Goal: Task Accomplishment & Management: Use online tool/utility

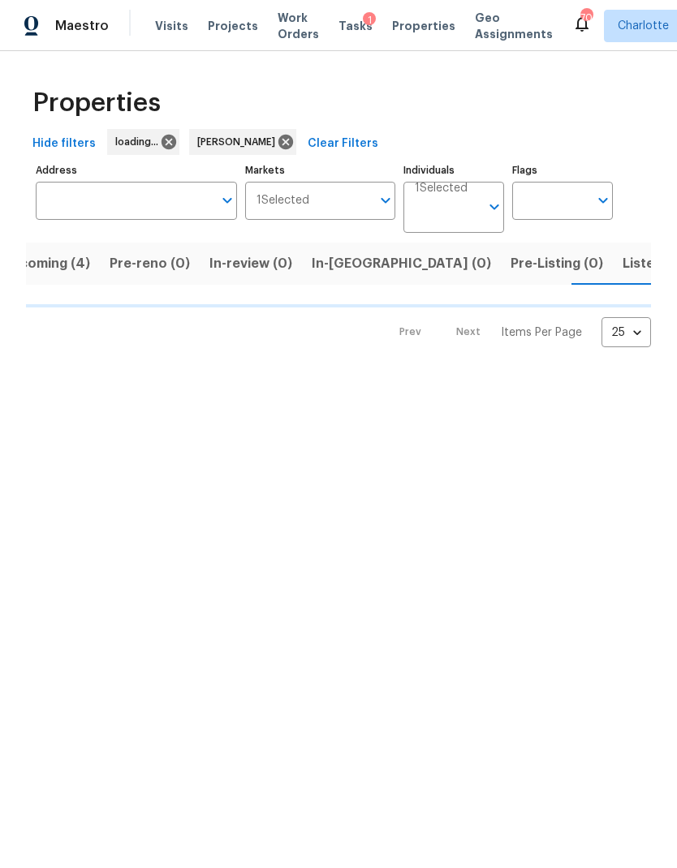
scroll to position [0, 35]
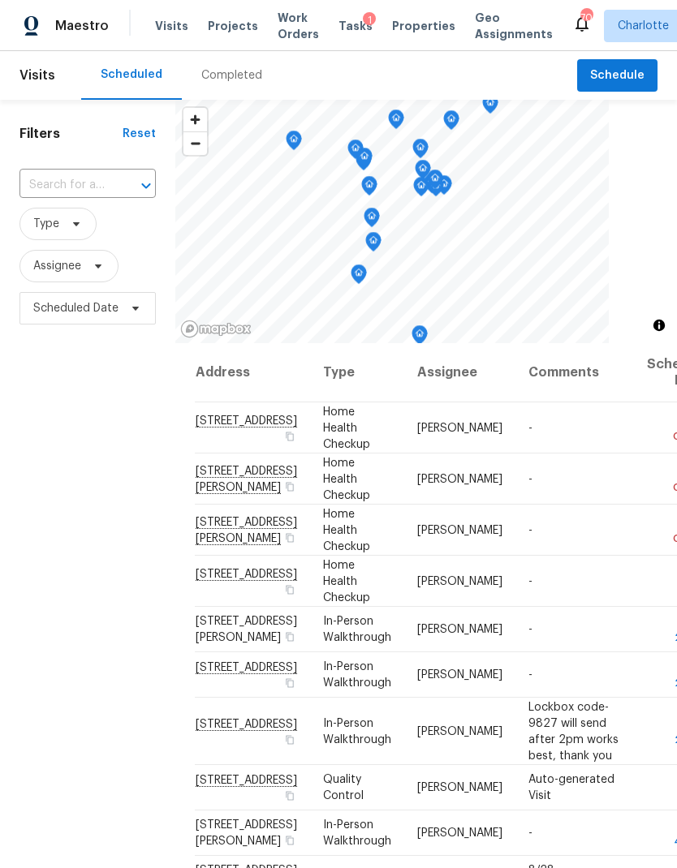
click at [290, 25] on span "Work Orders" at bounding box center [298, 26] width 41 height 32
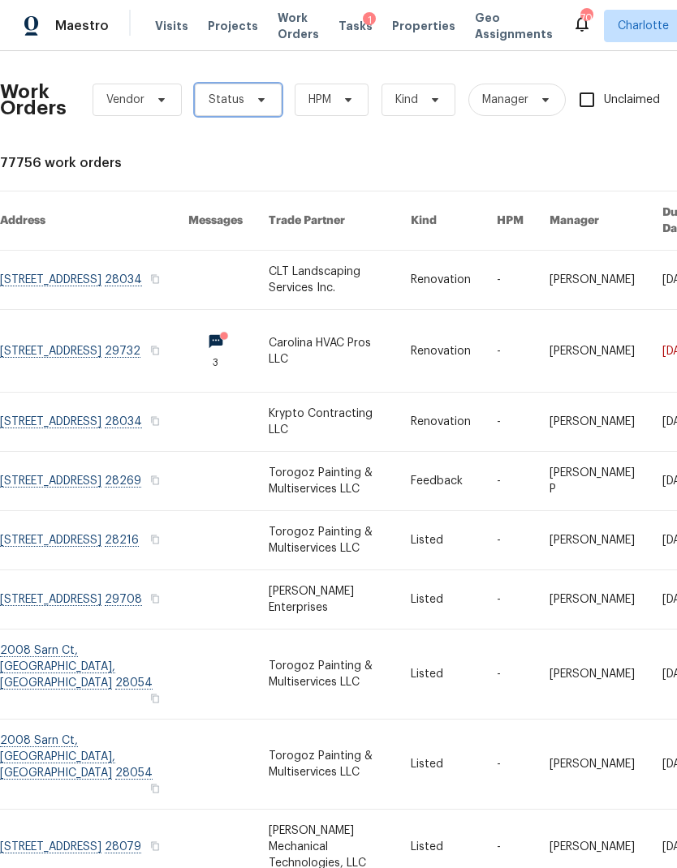
click at [255, 105] on icon at bounding box center [261, 99] width 13 height 13
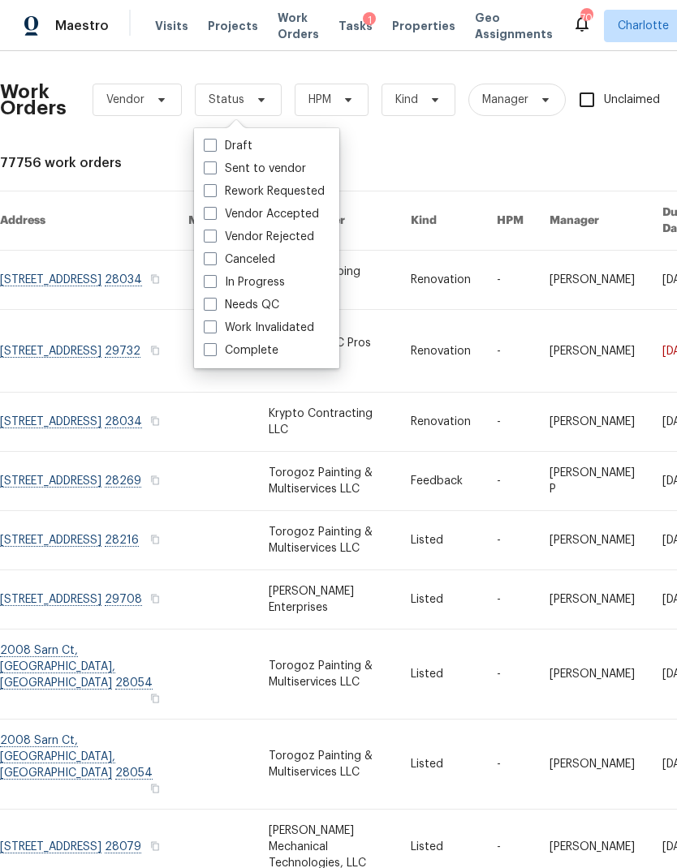
click at [273, 311] on label "Needs QC" at bounding box center [241, 305] width 75 height 16
click at [214, 308] on input "Needs QC" at bounding box center [209, 302] width 11 height 11
checkbox input "true"
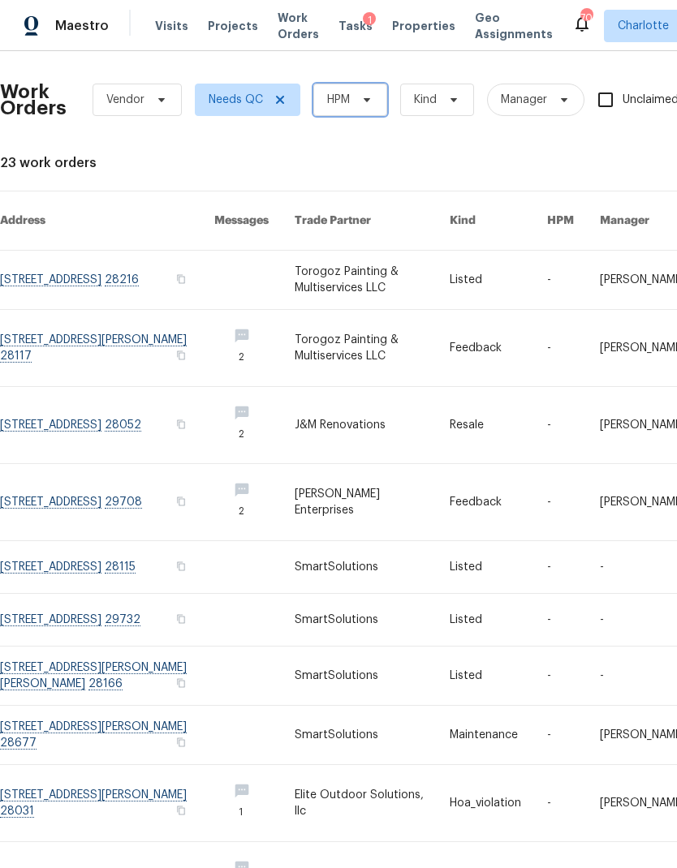
click at [366, 94] on icon at bounding box center [366, 99] width 13 height 13
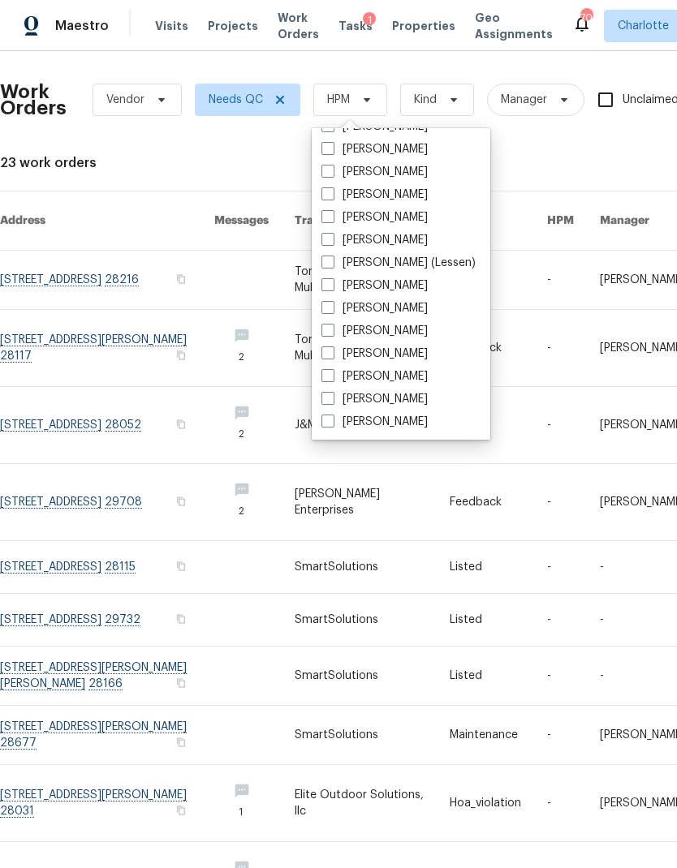
scroll to position [201, 0]
click at [398, 428] on label "[PERSON_NAME]" at bounding box center [374, 422] width 106 height 16
click at [332, 424] on input "[PERSON_NAME]" at bounding box center [326, 419] width 11 height 11
checkbox input "true"
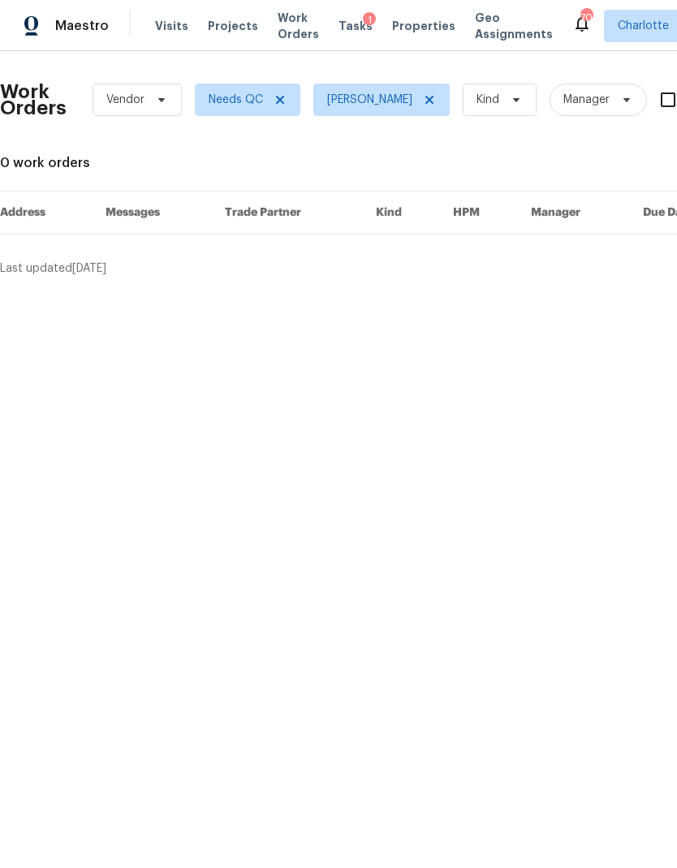
click at [83, 25] on span "Maestro" at bounding box center [82, 26] width 54 height 16
